Goal: Transaction & Acquisition: Purchase product/service

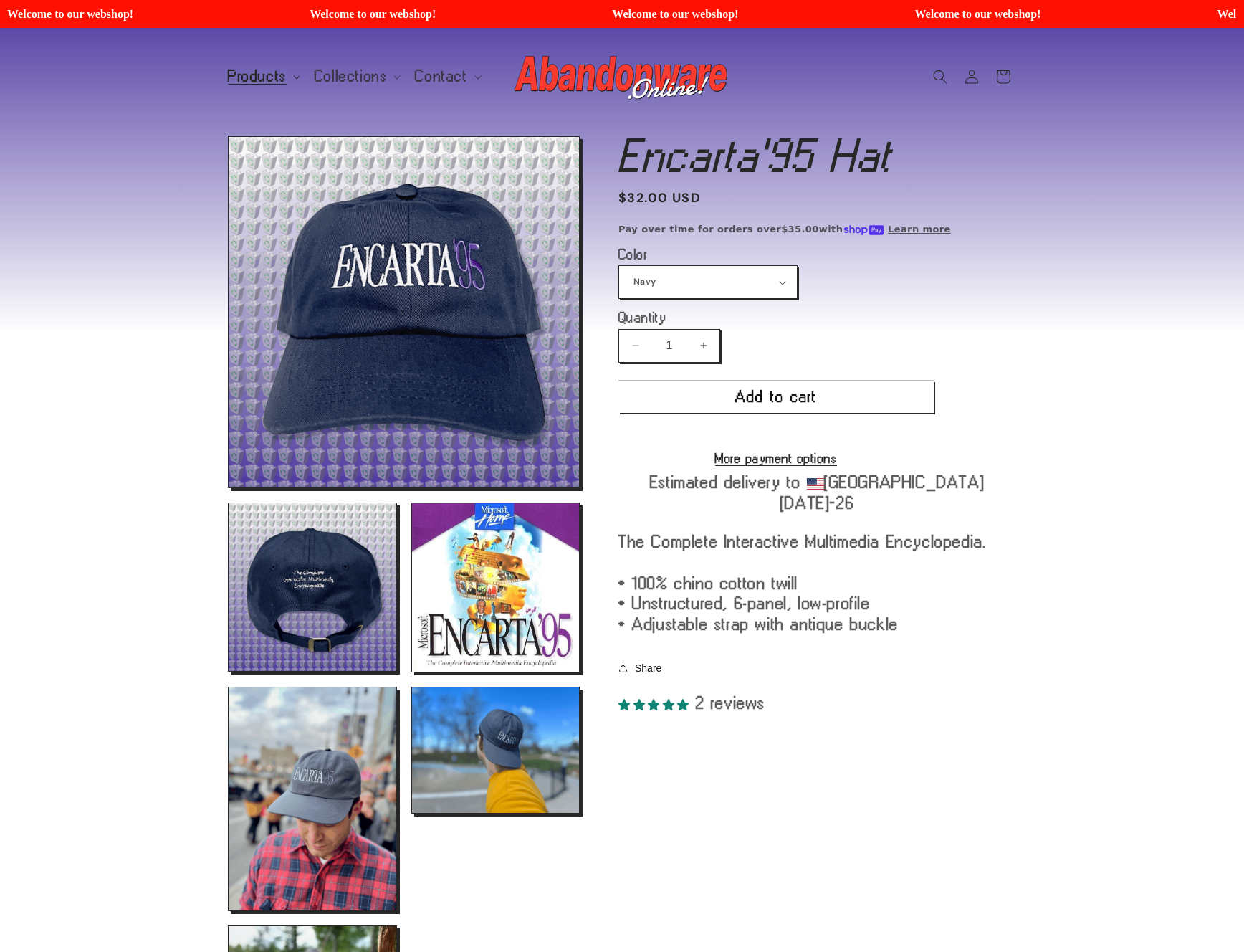
click at [263, 75] on span "Products" at bounding box center [257, 76] width 59 height 13
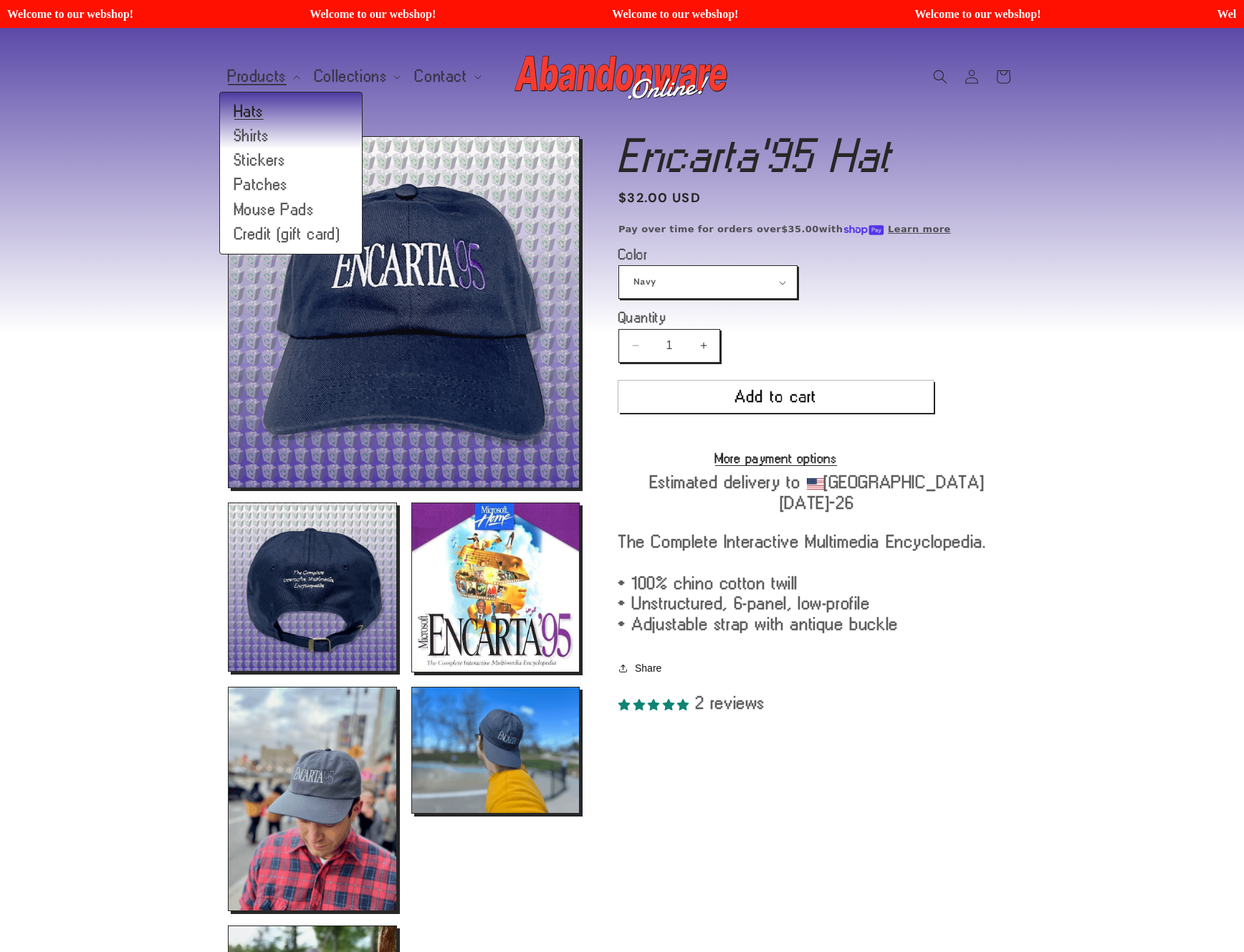
click at [262, 112] on link "Hats" at bounding box center [290, 111] width 142 height 24
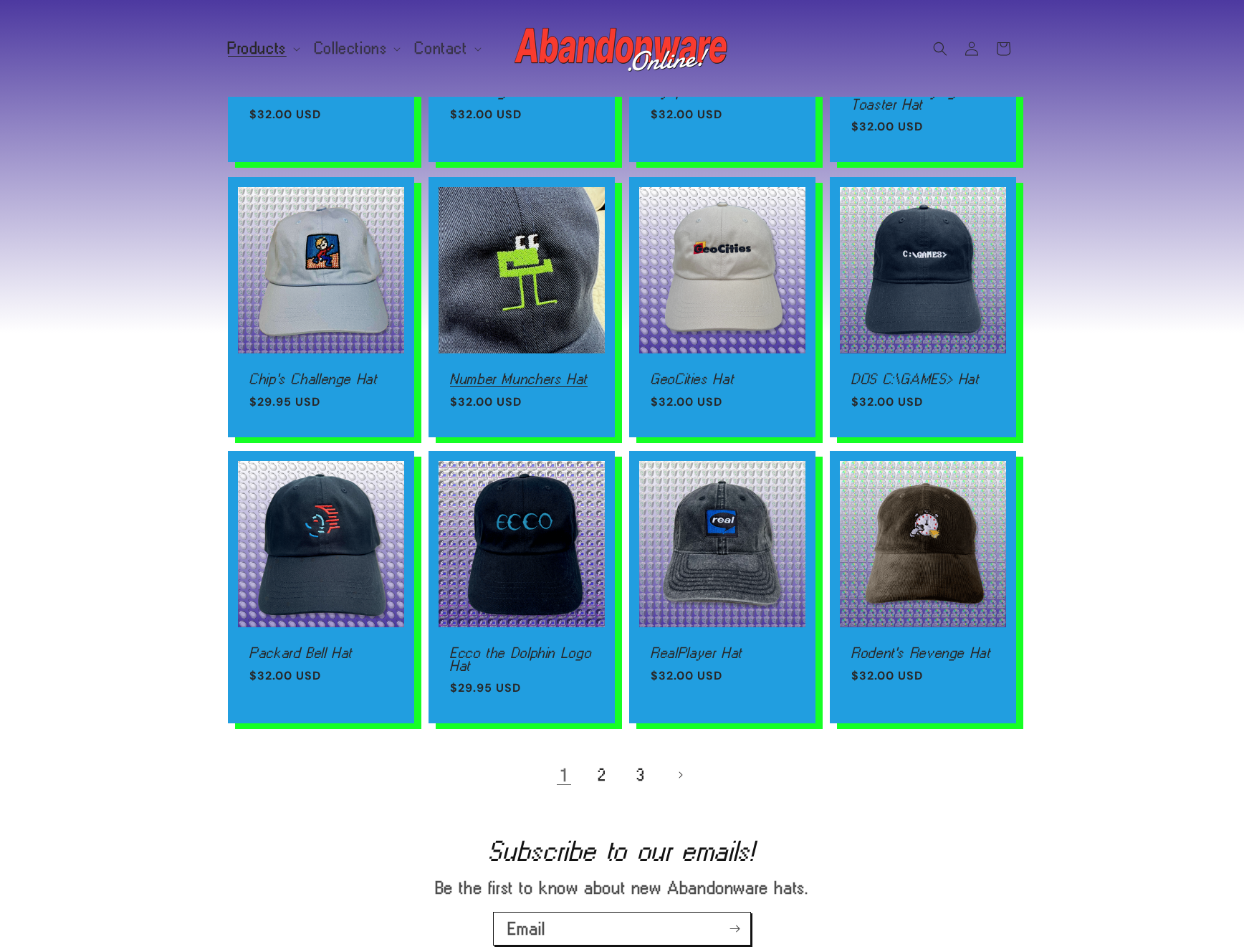
scroll to position [620, 0]
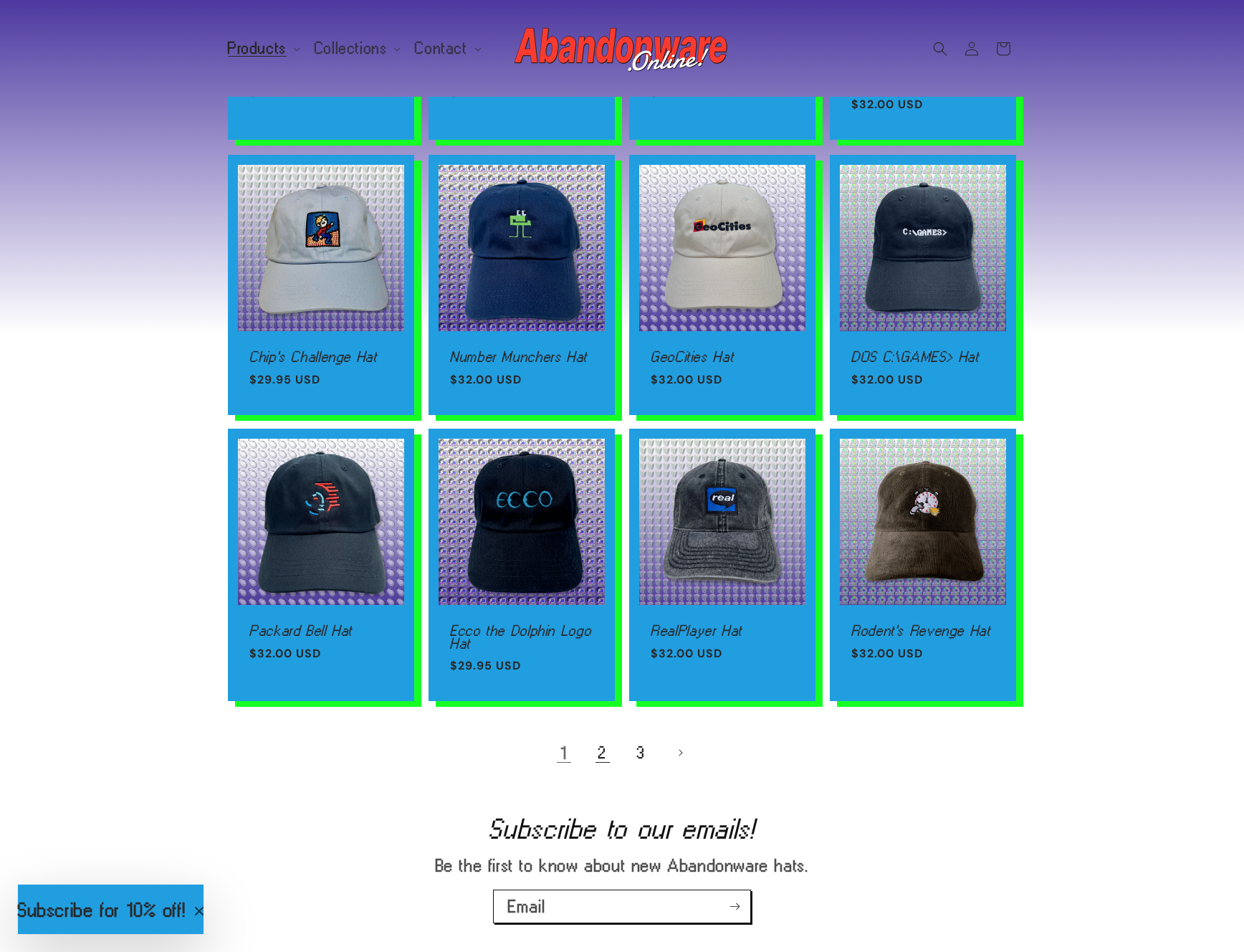
click at [597, 744] on link "2" at bounding box center [603, 752] width 32 height 32
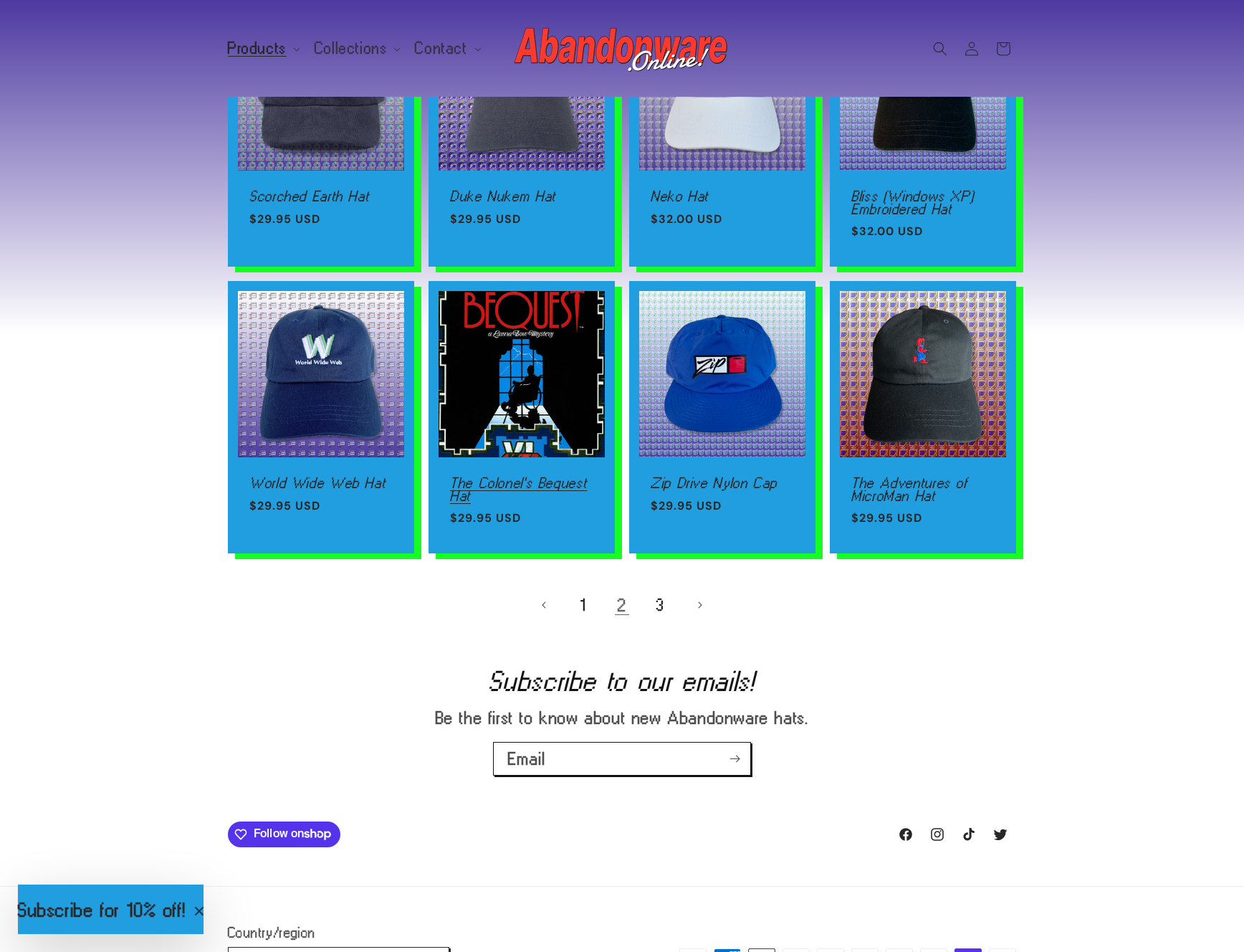
scroll to position [881, 0]
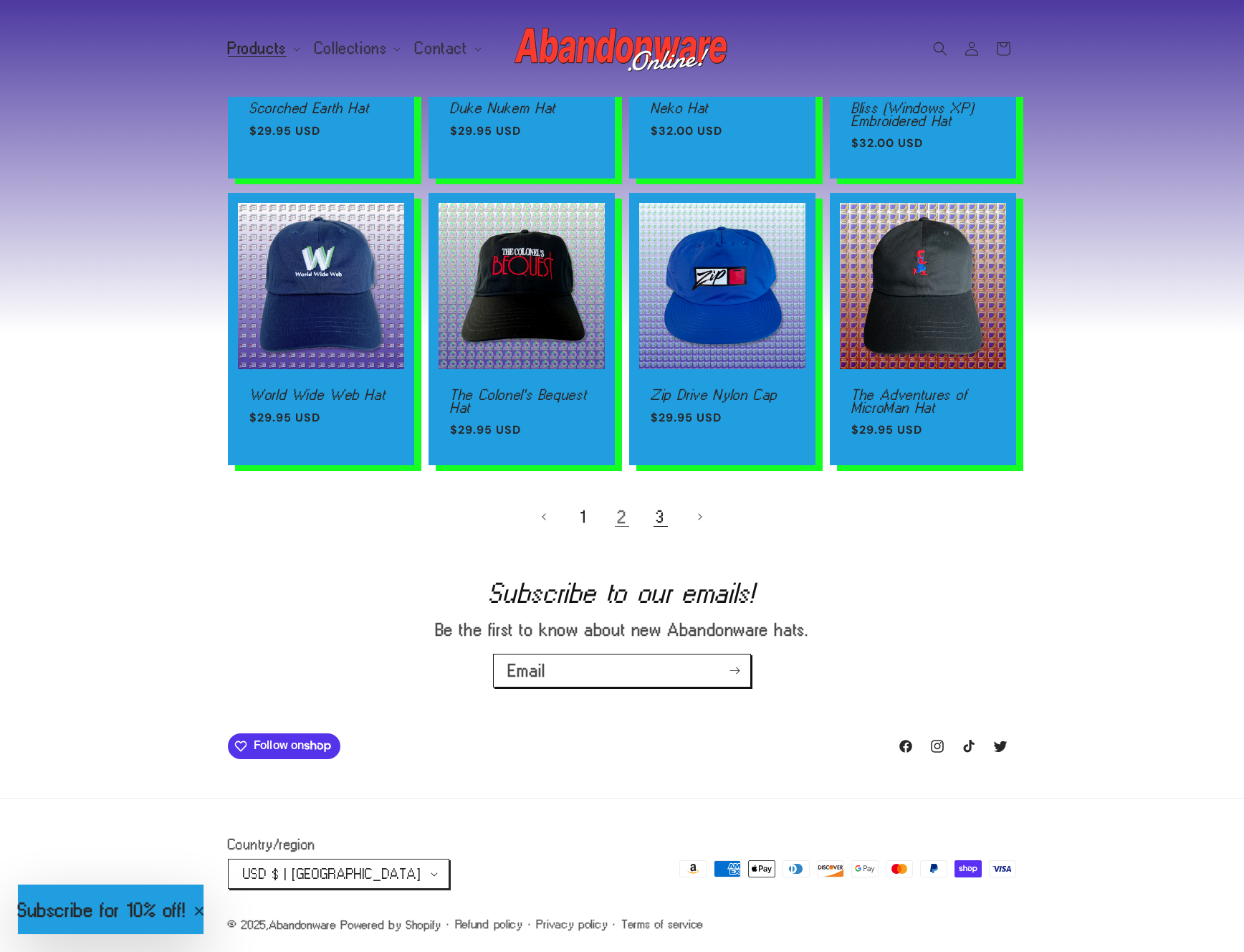
click at [668, 520] on link "3" at bounding box center [661, 517] width 32 height 32
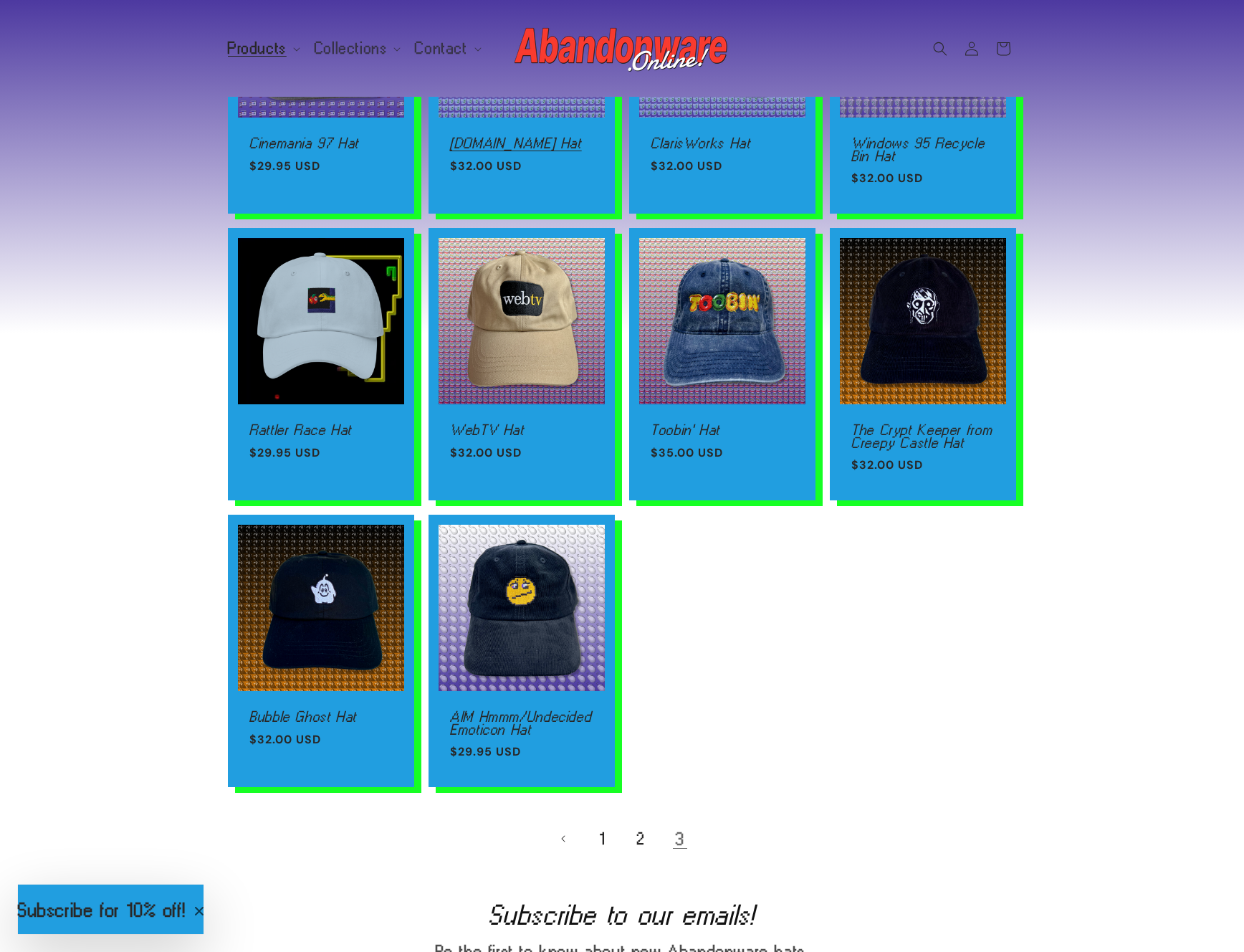
scroll to position [549, 0]
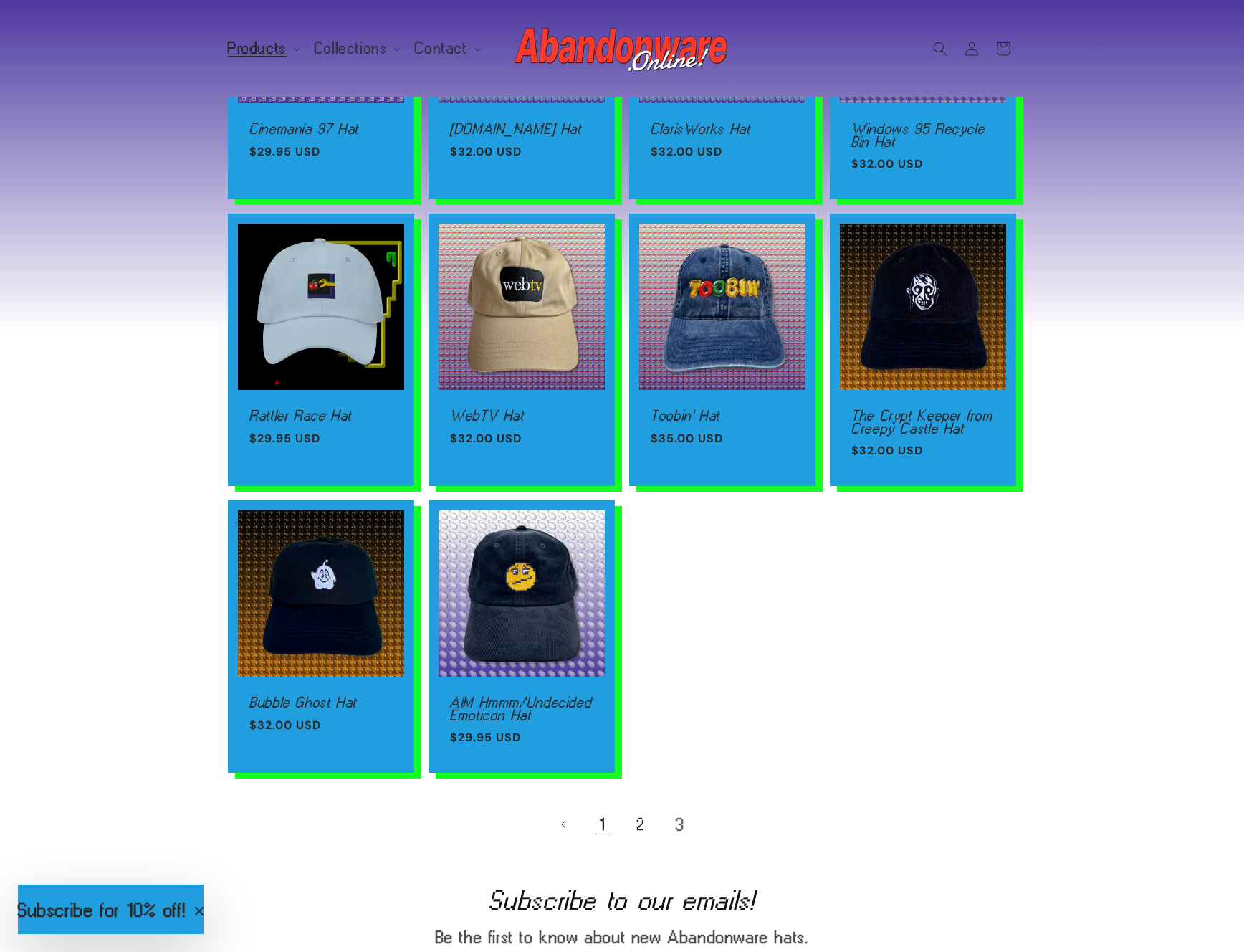
click at [603, 823] on link "1" at bounding box center [603, 824] width 32 height 32
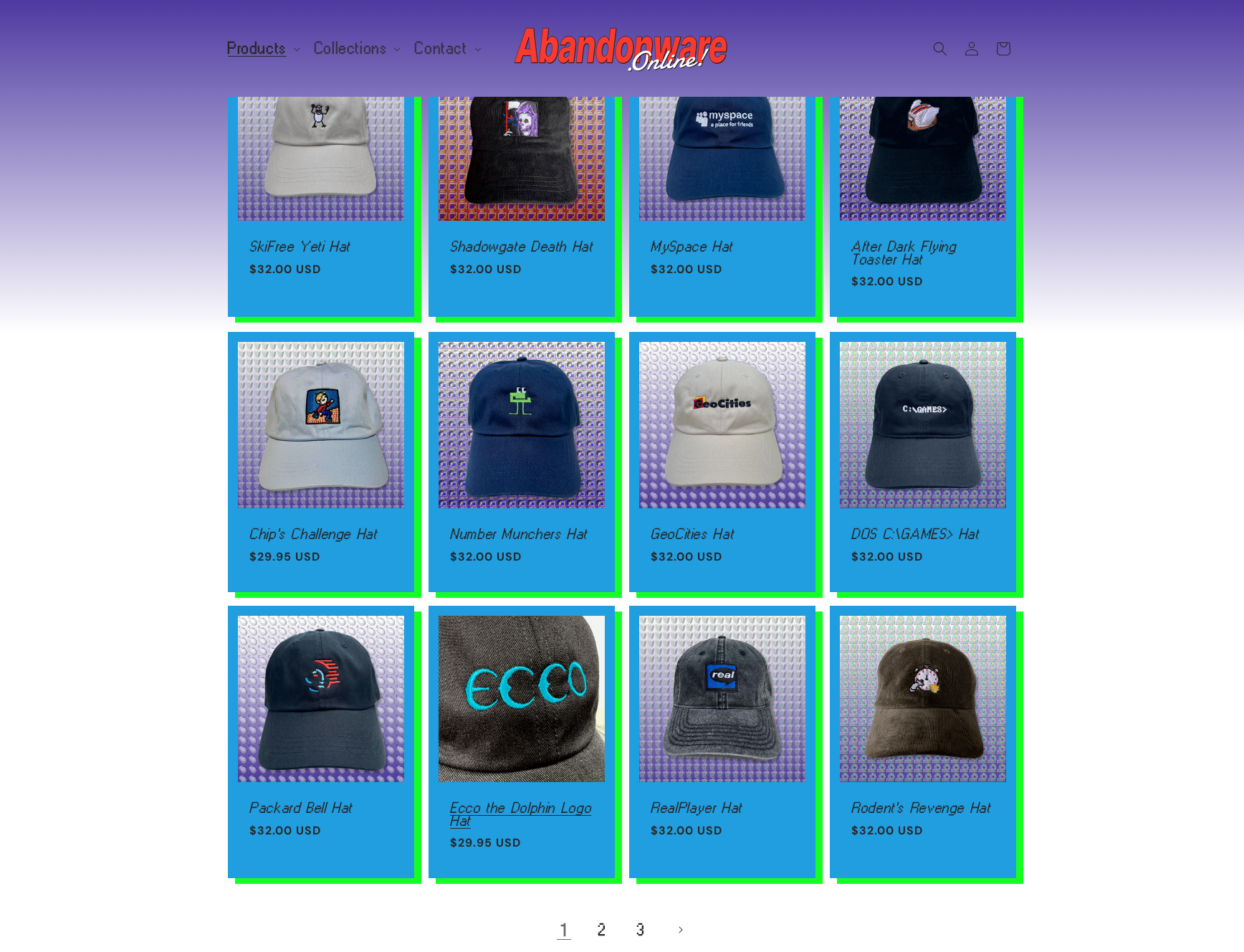
scroll to position [452, 0]
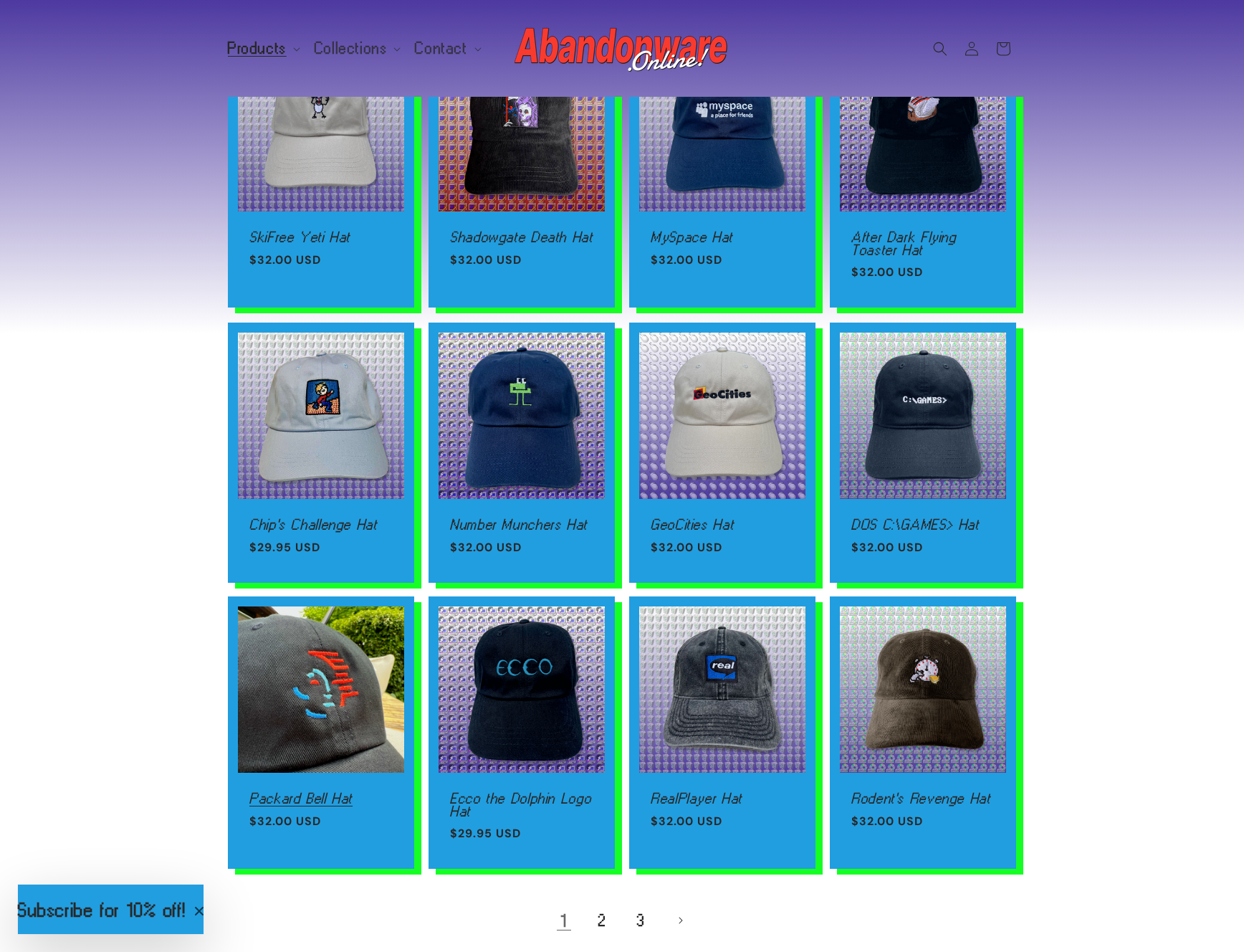
click at [315, 792] on link "Packard Bell Hat" at bounding box center [321, 798] width 144 height 13
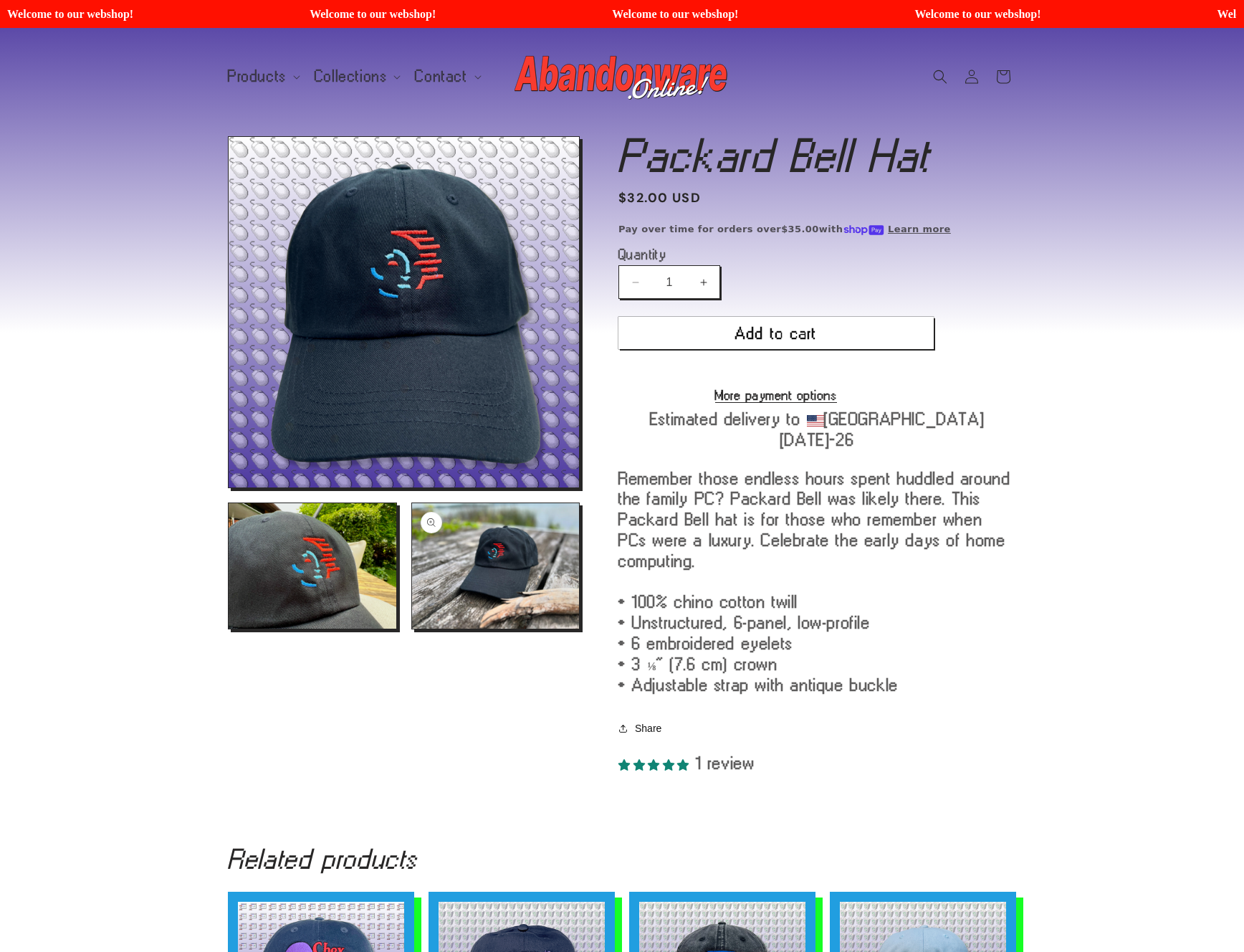
click at [412, 629] on button "Open media 3 in modal" at bounding box center [412, 629] width 0 height 0
